Goal: Transaction & Acquisition: Purchase product/service

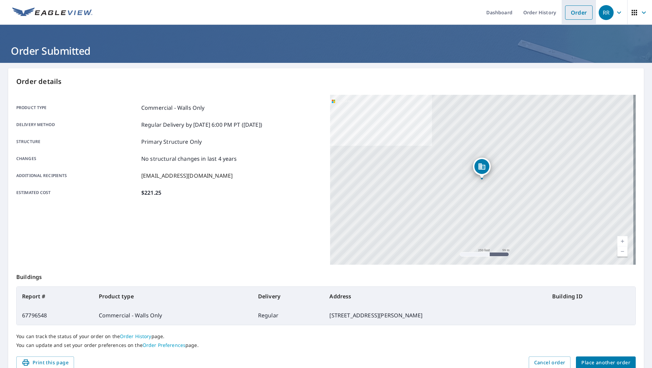
click at [577, 16] on link "Order" at bounding box center [579, 12] width 28 height 14
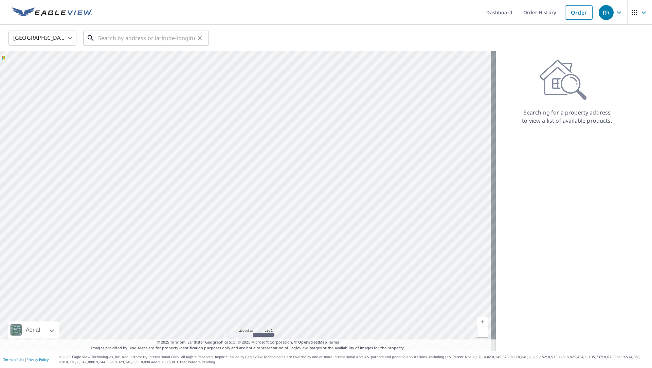
click at [156, 34] on input "text" at bounding box center [146, 38] width 97 height 19
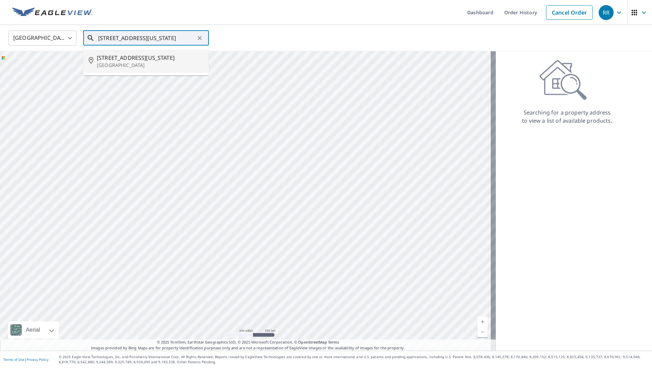
click at [139, 67] on p "[GEOGRAPHIC_DATA]" at bounding box center [150, 65] width 107 height 7
type input "[STREET_ADDRESS][US_STATE]"
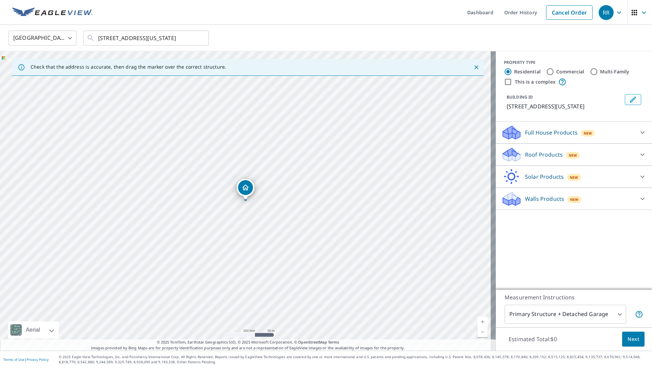
click at [581, 134] on div "New" at bounding box center [588, 133] width 14 height 7
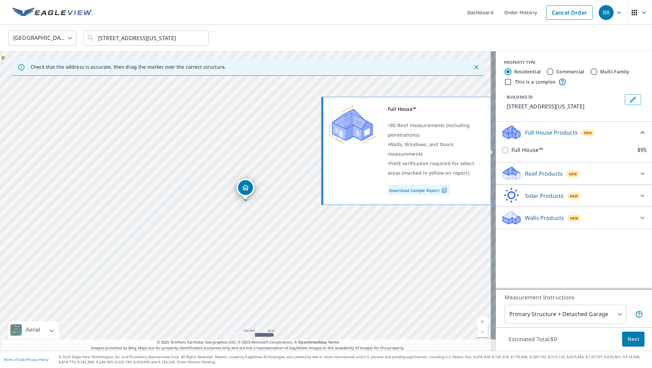
click at [520, 147] on p "Full House™" at bounding box center [528, 150] width 32 height 8
click at [512, 147] on input "Full House™ $95" at bounding box center [506, 150] width 10 height 8
checkbox input "true"
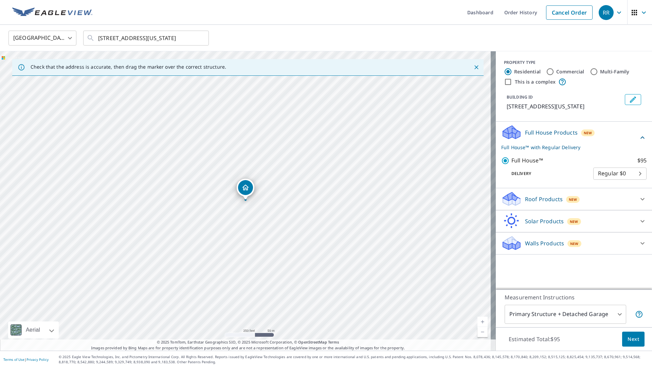
click at [572, 315] on body "RR RR Dashboard Order History Cancel Order RR [GEOGRAPHIC_DATA] [GEOGRAPHIC_DAT…" at bounding box center [326, 184] width 652 height 368
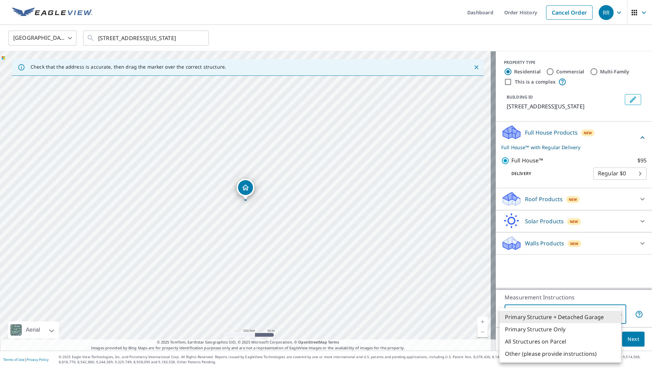
click at [571, 327] on li "Primary Structure Only" at bounding box center [561, 329] width 122 height 12
type input "2"
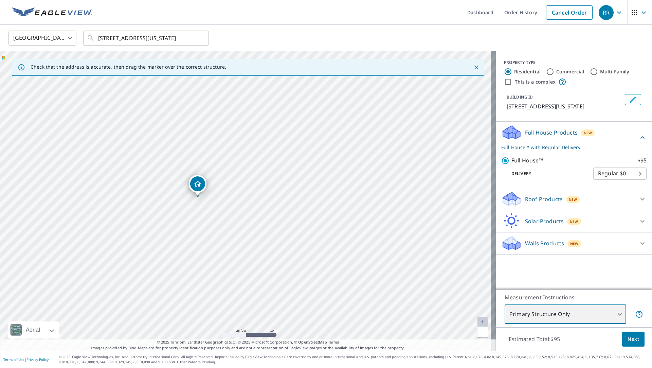
drag, startPoint x: 256, startPoint y: 201, endPoint x: 337, endPoint y: 225, distance: 84.0
click at [337, 225] on div "[STREET_ADDRESS][US_STATE]" at bounding box center [248, 200] width 496 height 299
click at [630, 340] on span "Next" at bounding box center [634, 339] width 12 height 8
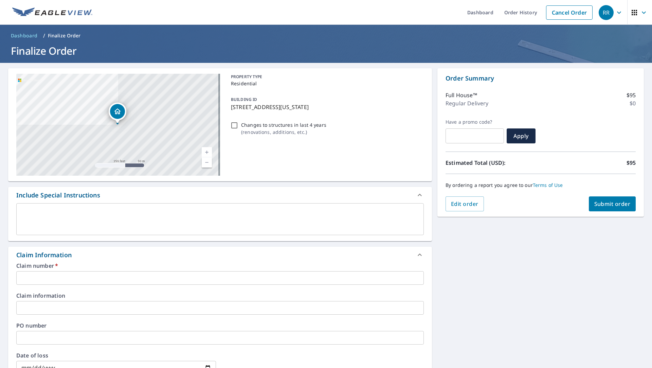
click at [75, 277] on input "text" at bounding box center [220, 278] width 408 height 14
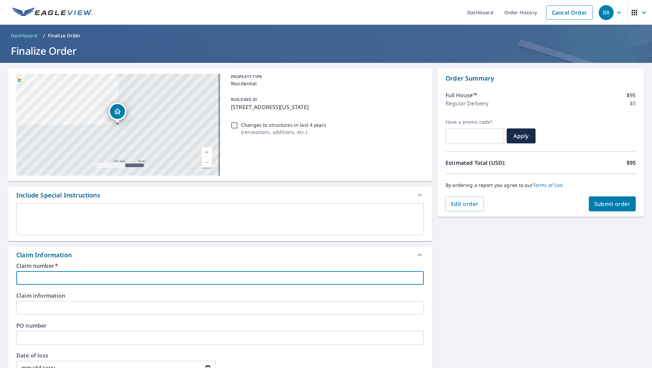
paste input "3604799"
type input "3604799"
checkbox input "true"
type input "3604799"
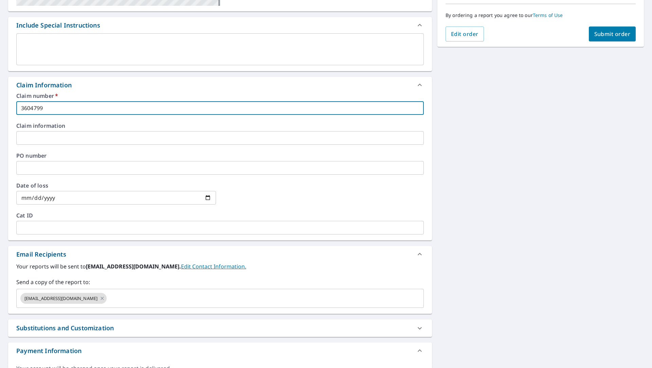
scroll to position [211, 0]
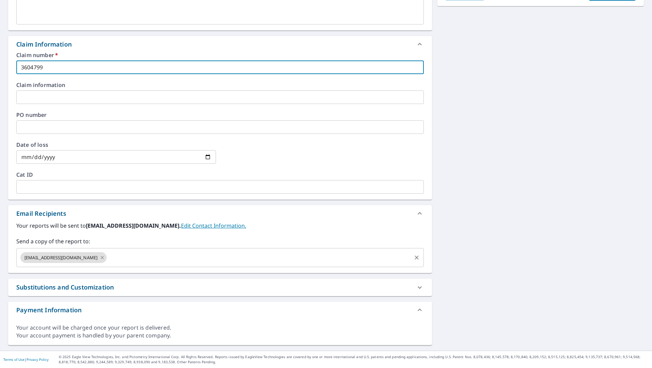
click at [101, 258] on icon at bounding box center [102, 257] width 3 height 3
checkbox input "true"
click at [86, 258] on input "text" at bounding box center [214, 257] width 391 height 13
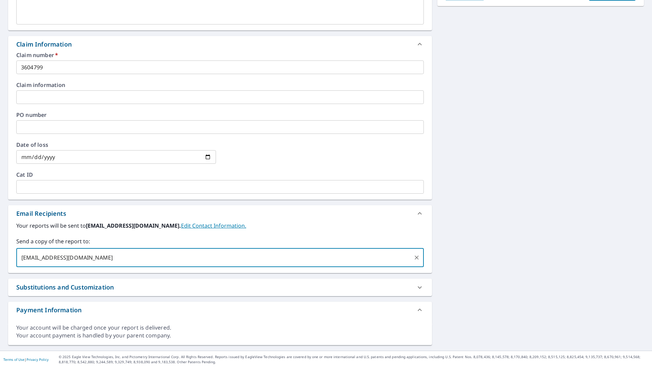
type input "[EMAIL_ADDRESS][DOMAIN_NAME]"
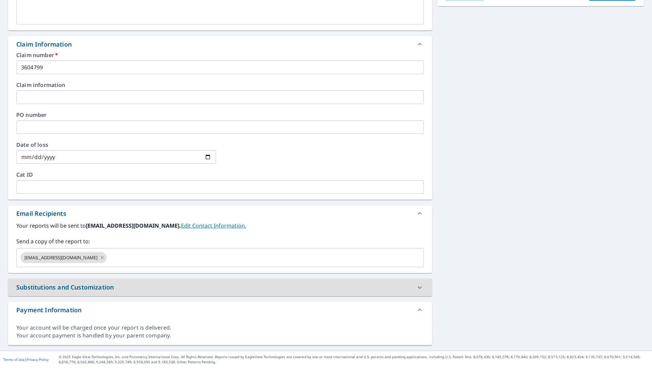
click at [479, 261] on div "[STREET_ADDRESS][US_STATE] A standard road map Aerial A detailed look from abov…" at bounding box center [326, 101] width 652 height 498
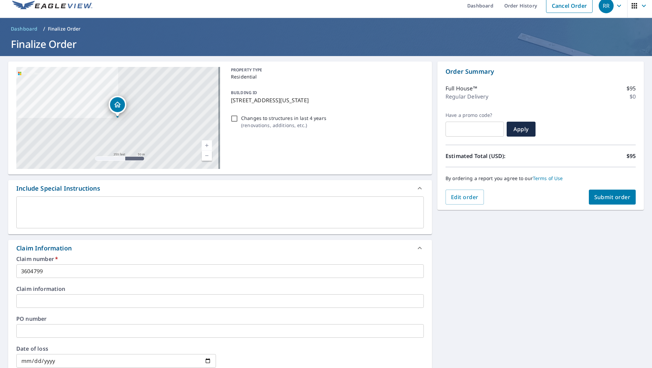
scroll to position [0, 0]
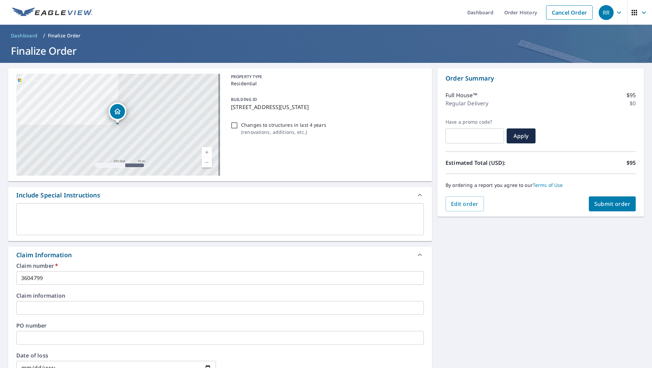
click at [604, 204] on span "Submit order" at bounding box center [612, 203] width 36 height 7
checkbox input "true"
